Goal: Information Seeking & Learning: Compare options

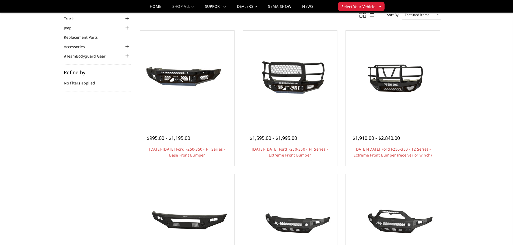
scroll to position [27, 0]
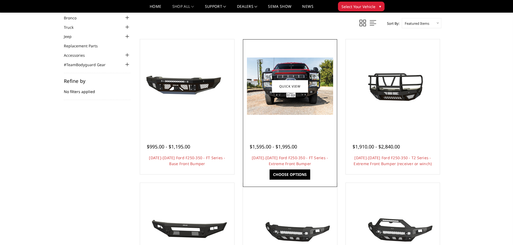
click at [300, 99] on img at bounding box center [290, 86] width 86 height 57
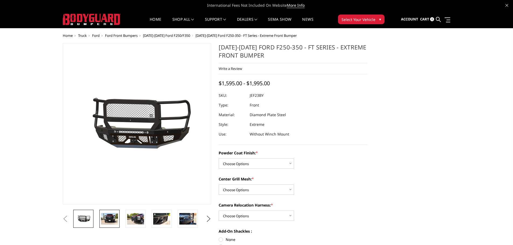
click at [108, 220] on img at bounding box center [109, 218] width 17 height 11
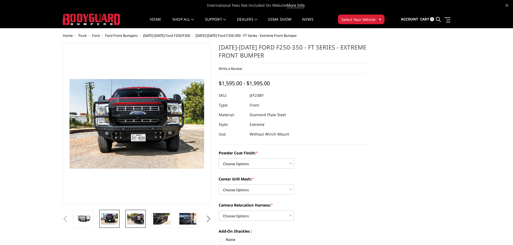
click at [133, 219] on img at bounding box center [135, 218] width 17 height 11
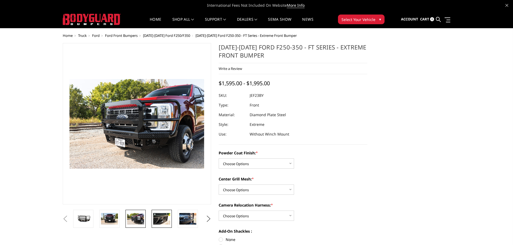
click at [160, 218] on img at bounding box center [161, 218] width 17 height 11
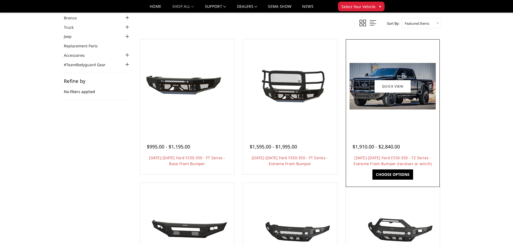
click at [394, 103] on img at bounding box center [392, 86] width 86 height 47
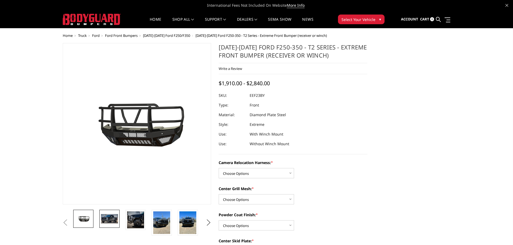
click at [110, 216] on img at bounding box center [109, 218] width 17 height 9
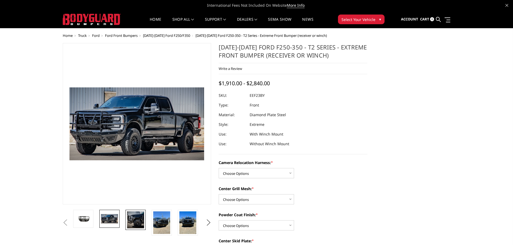
click at [137, 218] on img at bounding box center [135, 219] width 17 height 17
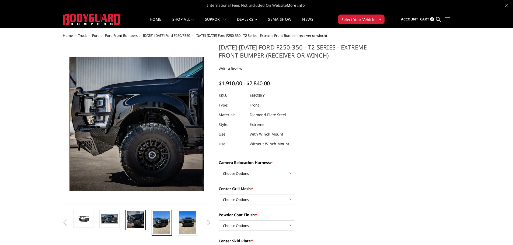
click at [162, 221] on img at bounding box center [161, 222] width 17 height 23
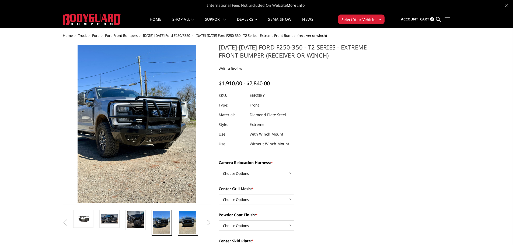
click at [186, 222] on img at bounding box center [187, 222] width 17 height 23
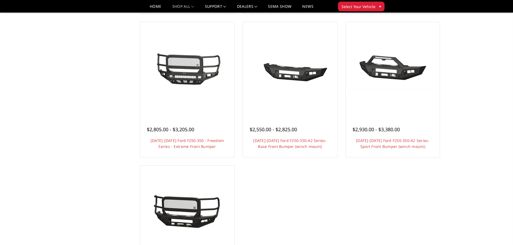
scroll to position [296, 0]
